Goal: Task Accomplishment & Management: Use online tool/utility

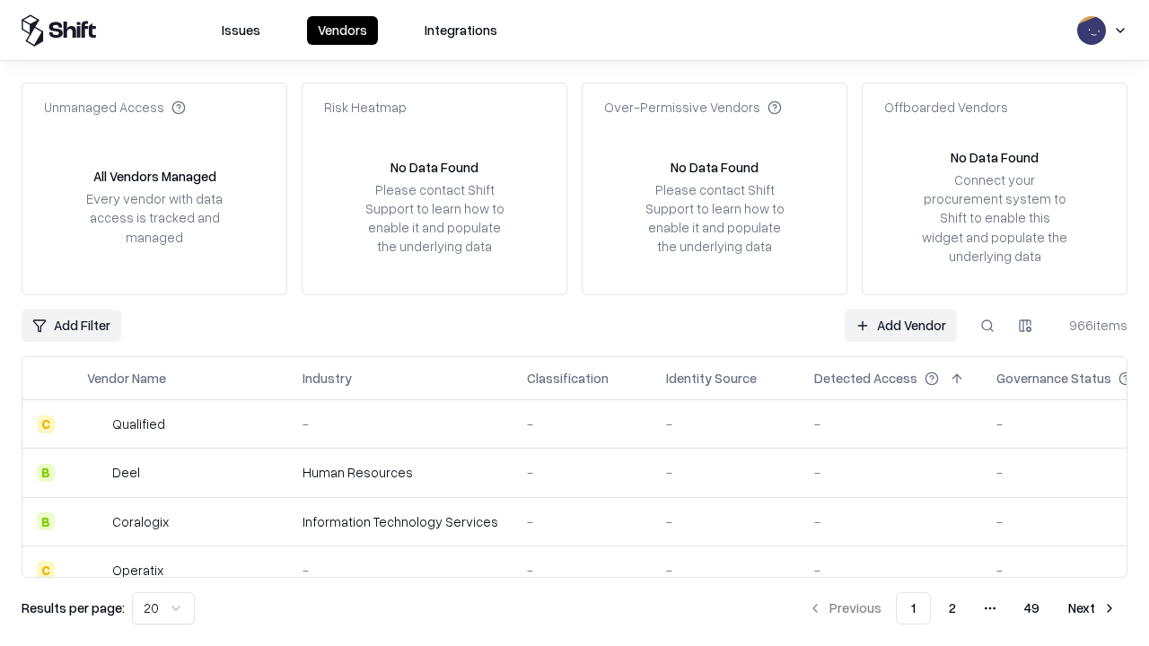
click at [901, 325] on link "Add Vendor" at bounding box center [901, 326] width 112 height 32
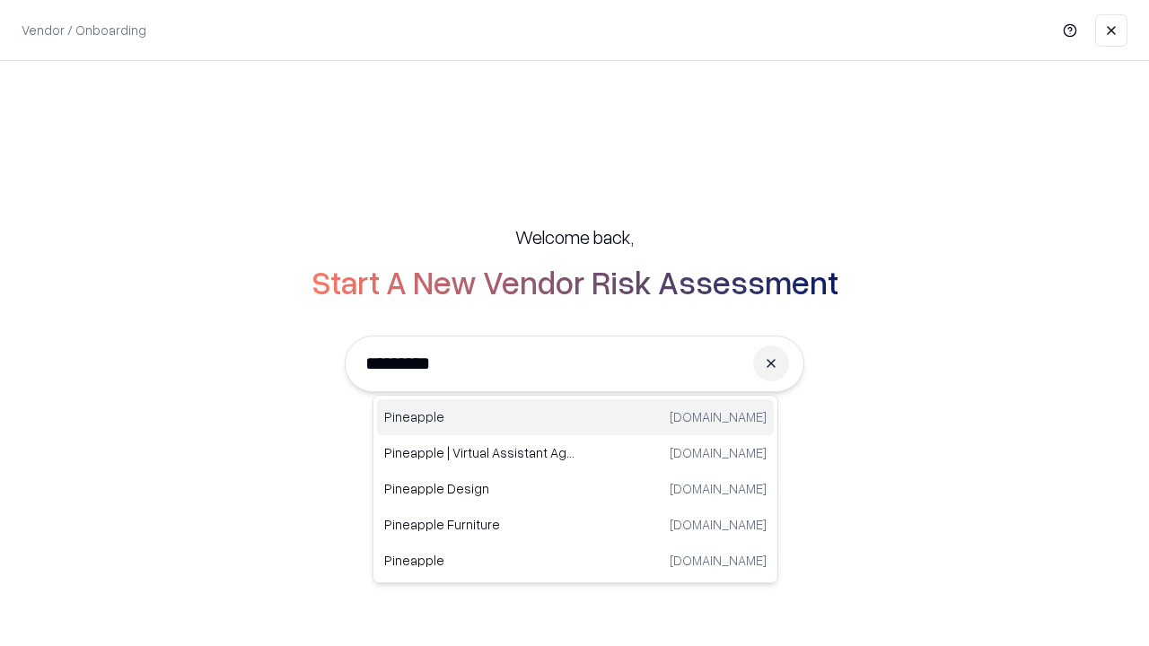
click at [576, 418] on div "Pineapple [DOMAIN_NAME]" at bounding box center [575, 418] width 397 height 36
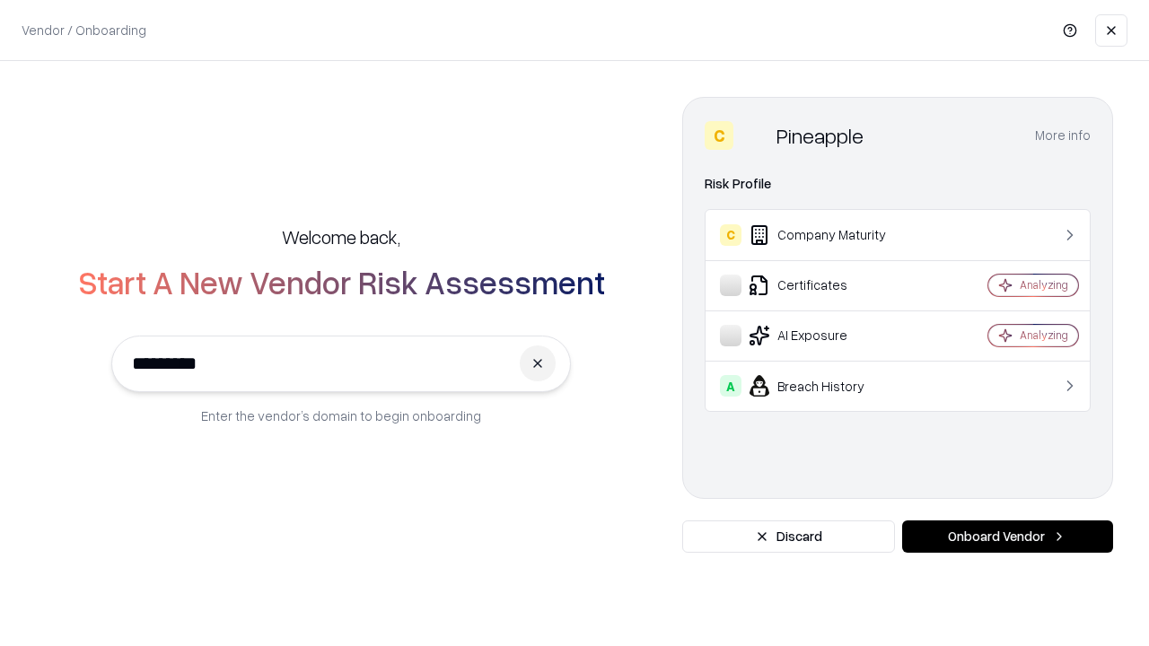
type input "*********"
click at [1007, 537] on button "Onboard Vendor" at bounding box center [1007, 537] width 211 height 32
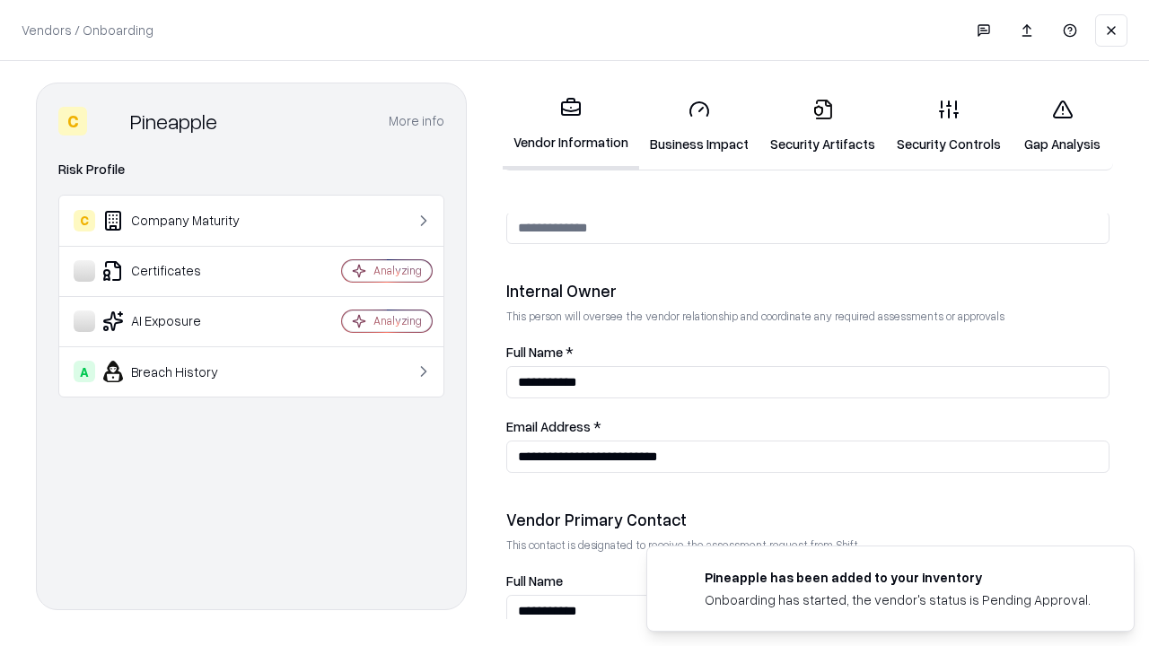
scroll to position [930, 0]
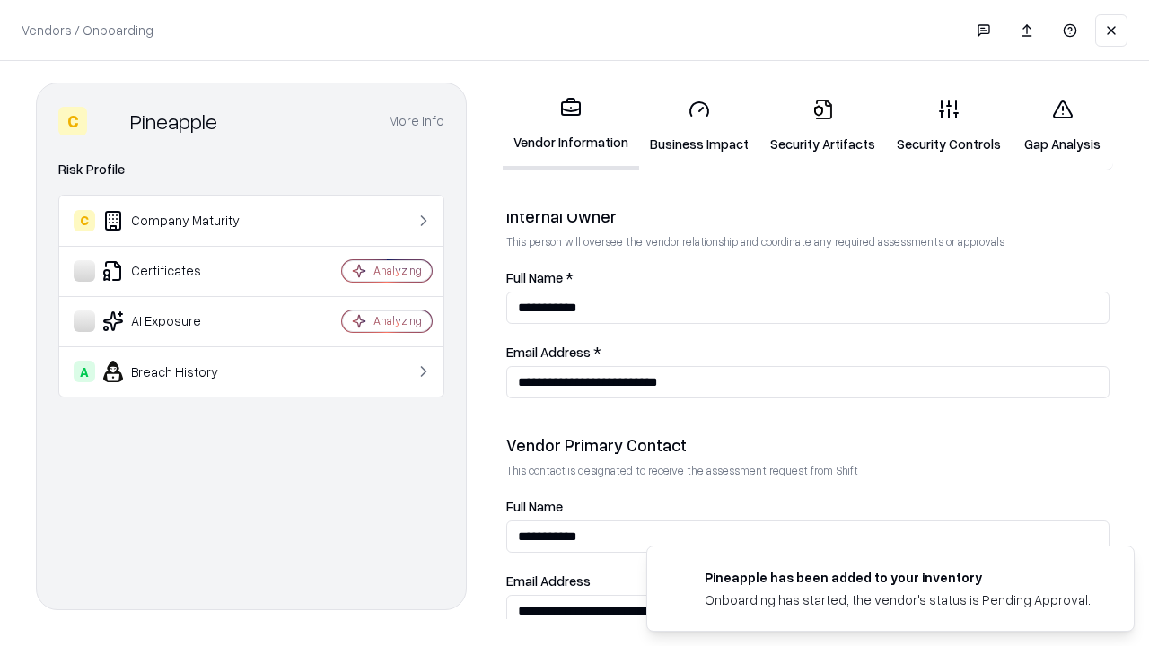
click at [699, 126] on link "Business Impact" at bounding box center [699, 126] width 120 height 84
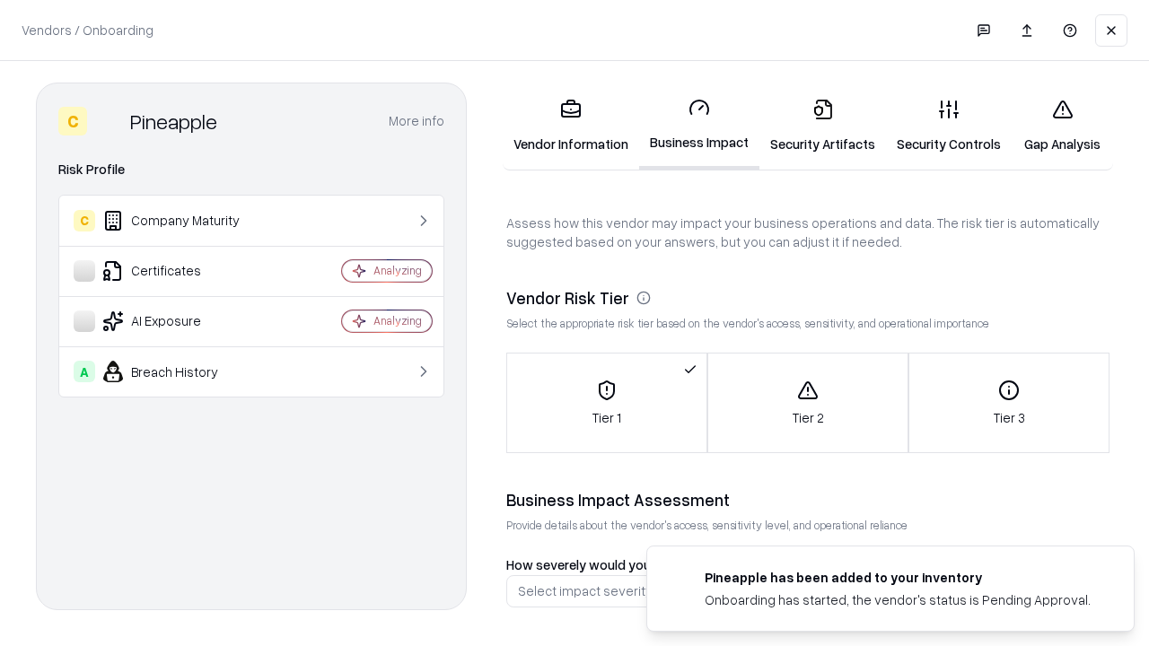
click at [1062, 126] on link "Gap Analysis" at bounding box center [1062, 126] width 101 height 84
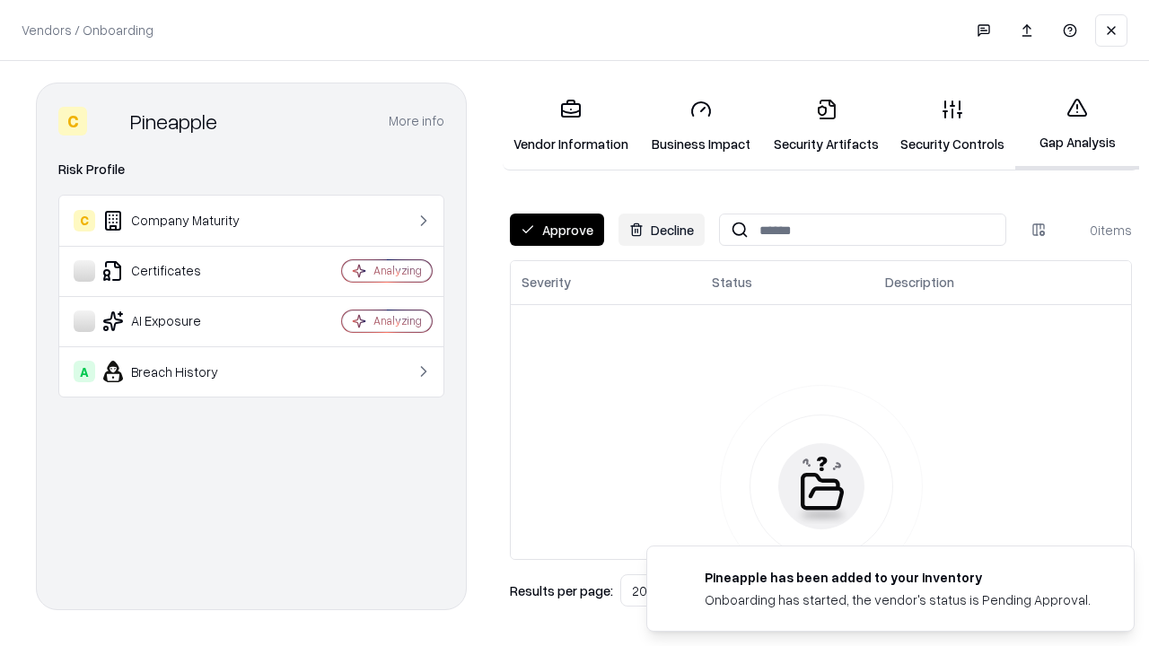
click at [557, 230] on button "Approve" at bounding box center [557, 230] width 94 height 32
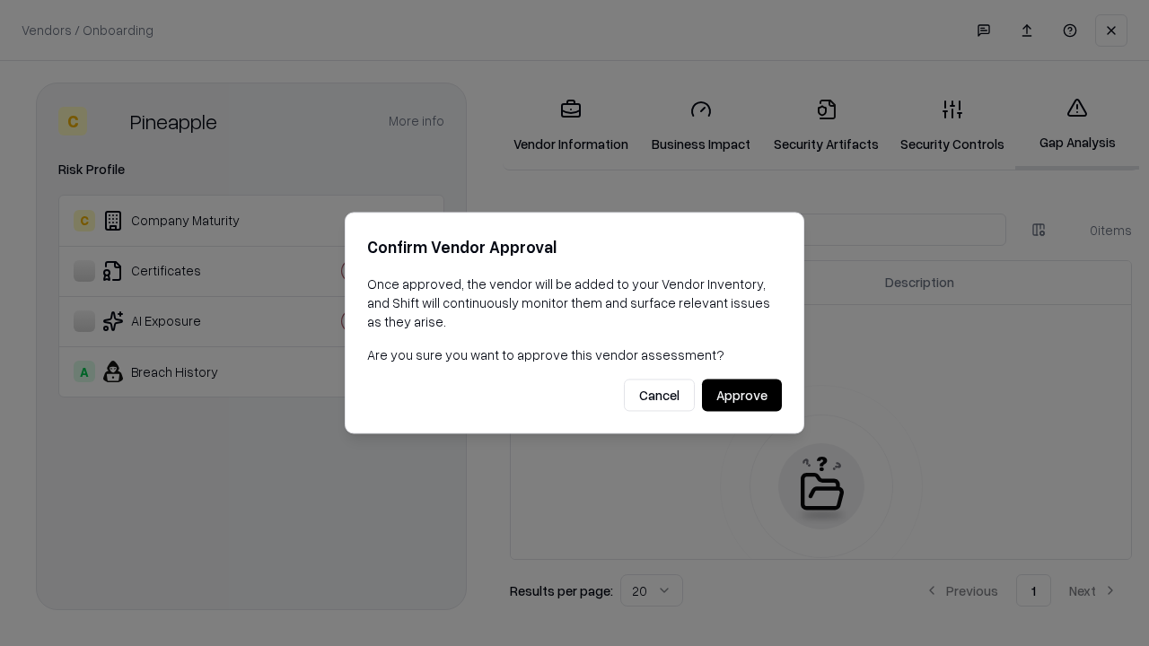
click at [742, 395] on button "Approve" at bounding box center [742, 396] width 80 height 32
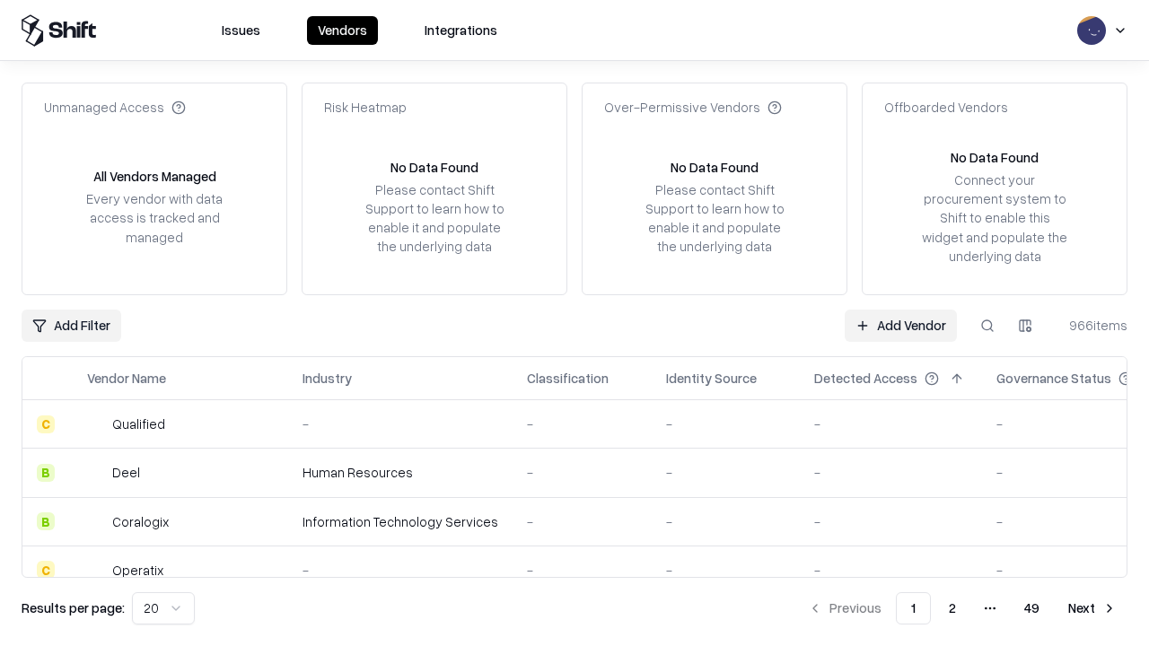
type input "*********"
click at [901, 325] on link "Add Vendor" at bounding box center [901, 326] width 112 height 32
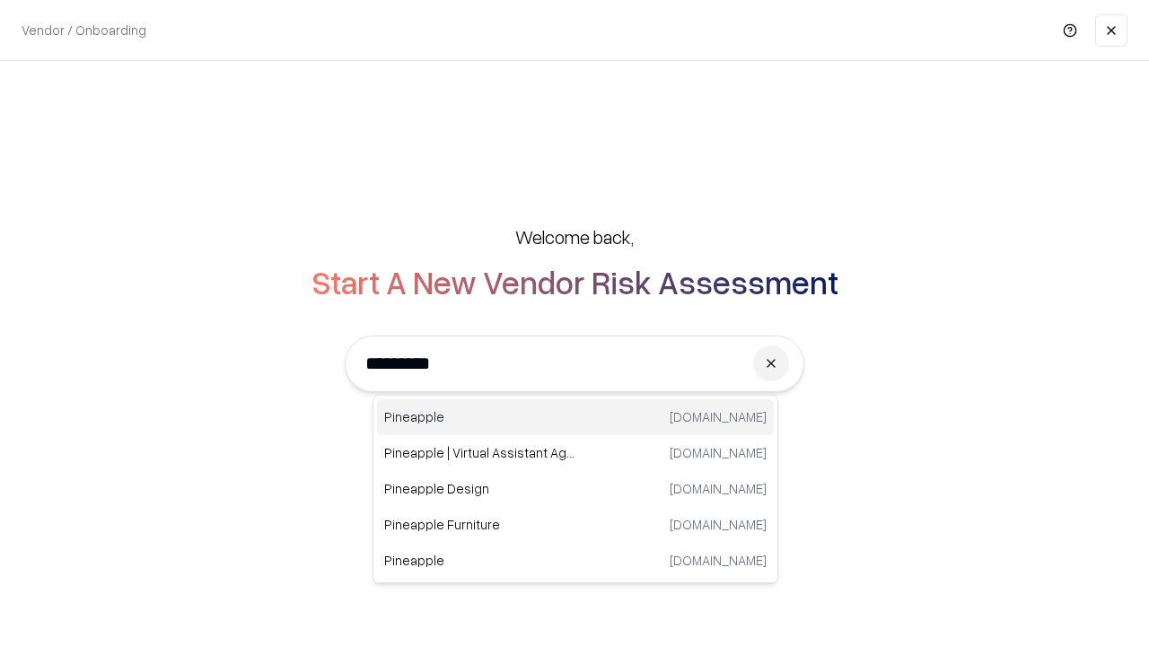
click at [576, 418] on div "Pineapple [DOMAIN_NAME]" at bounding box center [575, 418] width 397 height 36
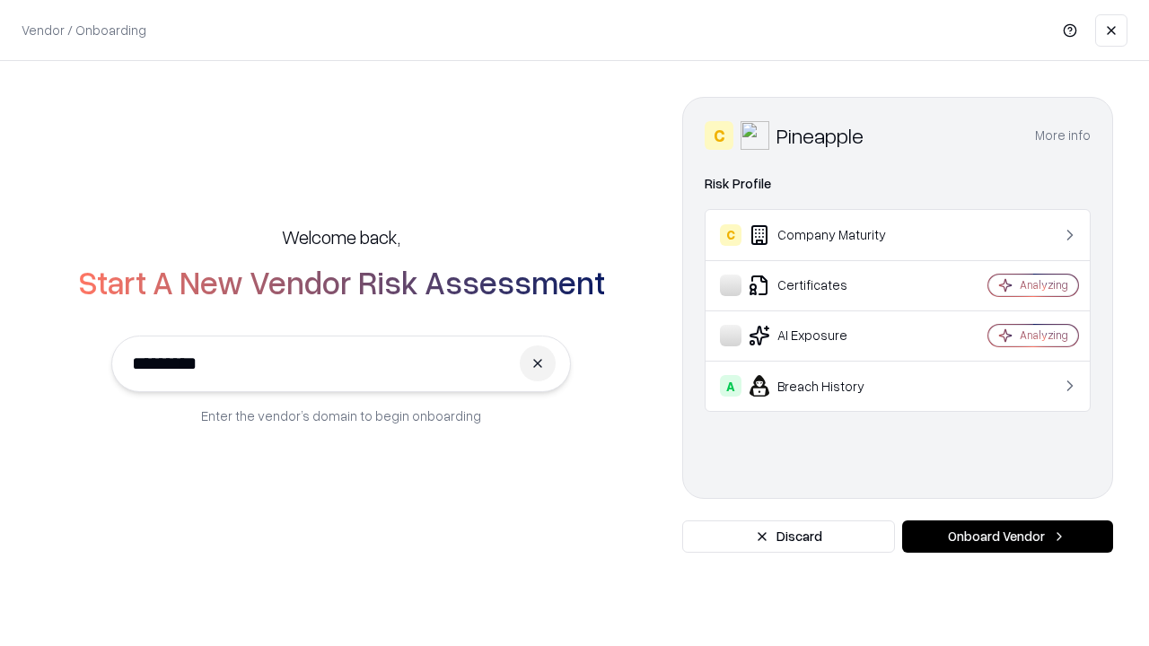
type input "*********"
click at [1007, 537] on button "Onboard Vendor" at bounding box center [1007, 537] width 211 height 32
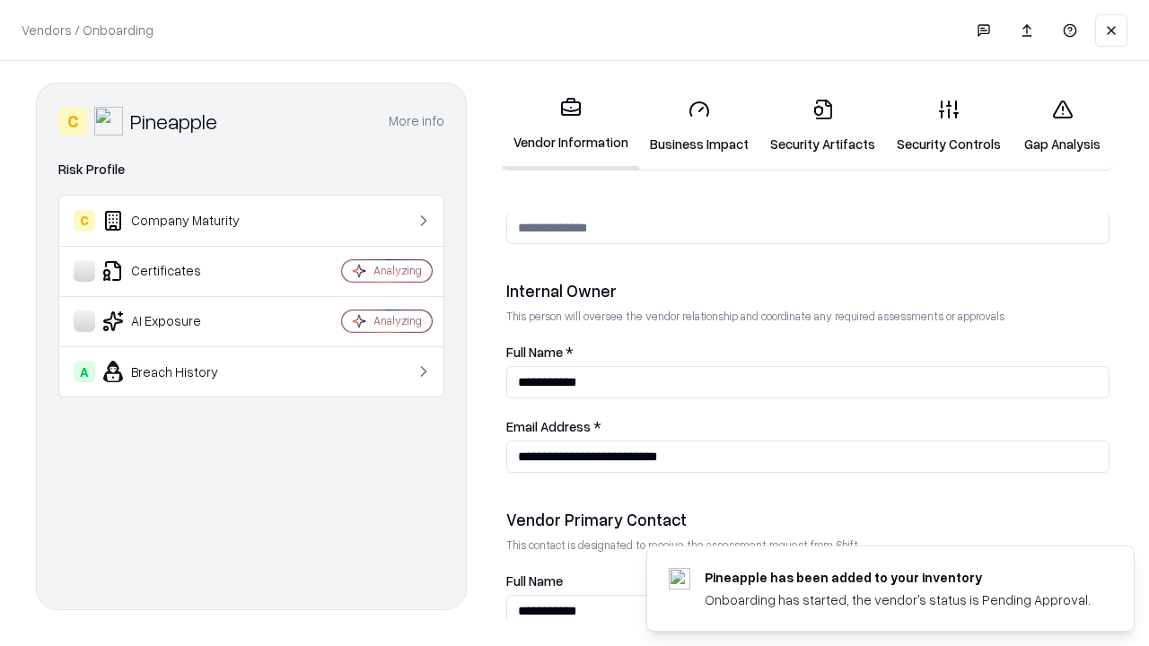
scroll to position [930, 0]
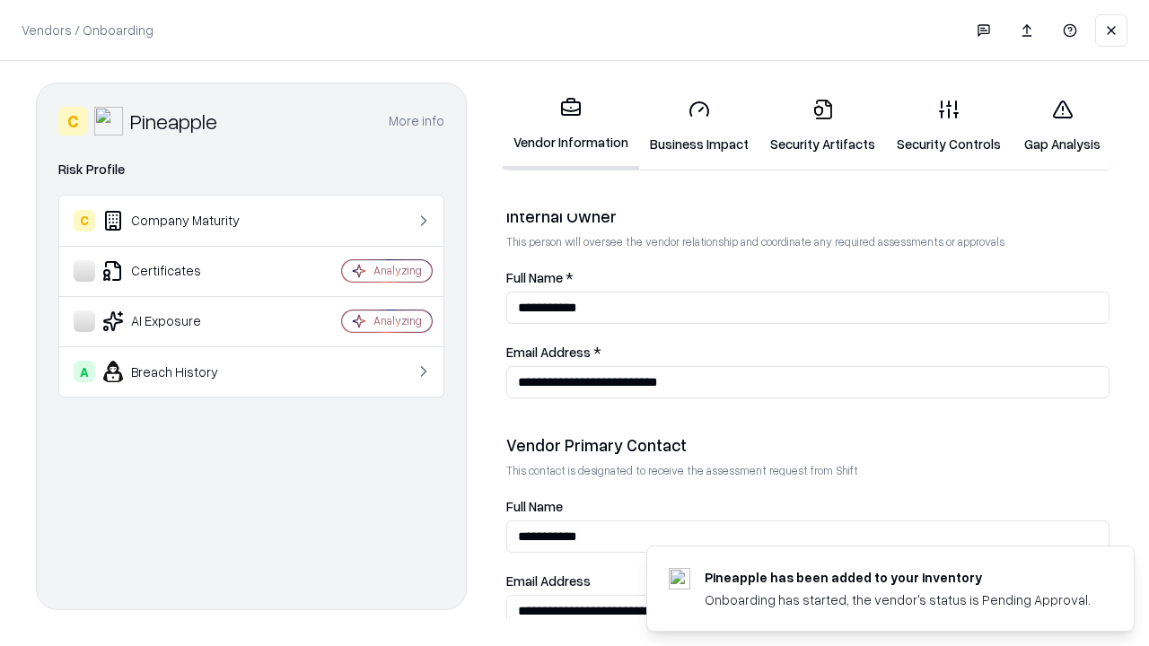
click at [1062, 126] on link "Gap Analysis" at bounding box center [1062, 126] width 101 height 84
